Goal: Task Accomplishment & Management: Use online tool/utility

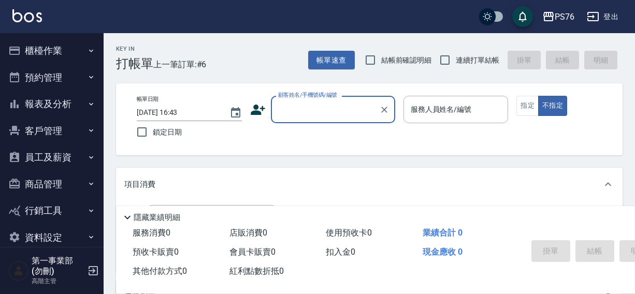
scroll to position [1, 0]
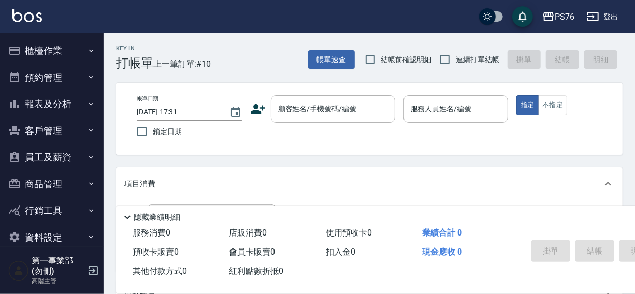
click at [358, 16] on div "PS76 登出" at bounding box center [317, 16] width 635 height 33
click at [612, 13] on button "登出" at bounding box center [603, 16] width 40 height 19
